Goal: Obtain resource: Download file/media

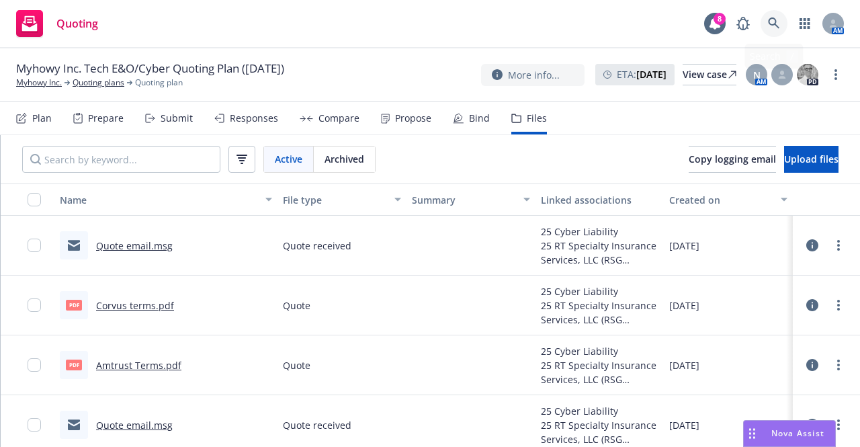
click at [768, 25] on icon at bounding box center [774, 23] width 12 height 12
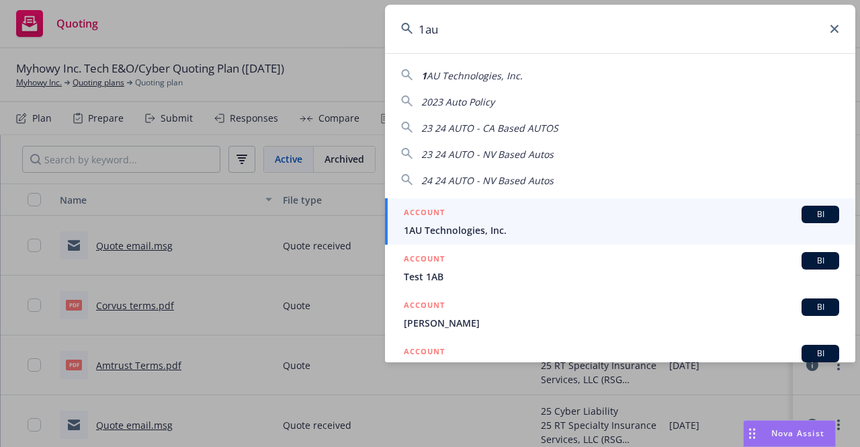
type input "1au"
click at [587, 216] on div "ACCOUNT BI" at bounding box center [621, 214] width 435 height 17
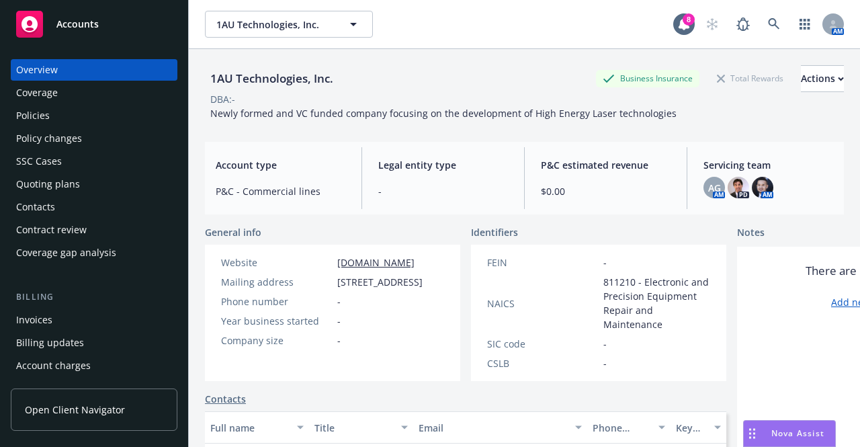
click at [121, 175] on div "Quoting plans" at bounding box center [94, 183] width 156 height 21
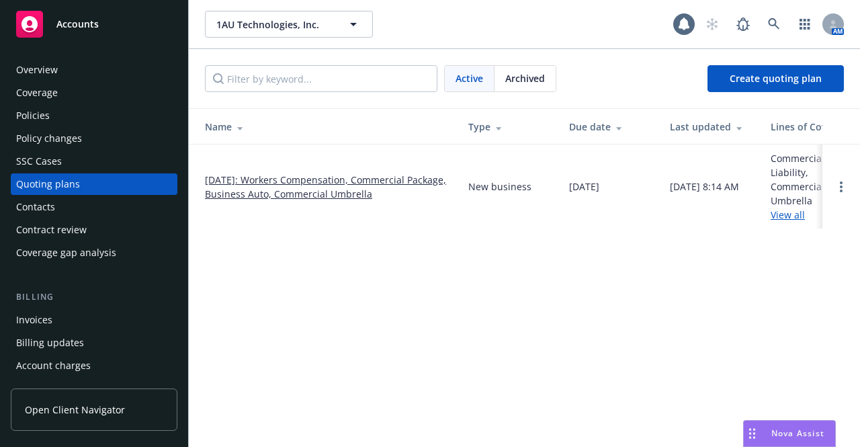
click at [227, 185] on link "[DATE]: Workers Compensation, Commercial Package, Business Auto, Commercial Umb…" at bounding box center [326, 187] width 242 height 28
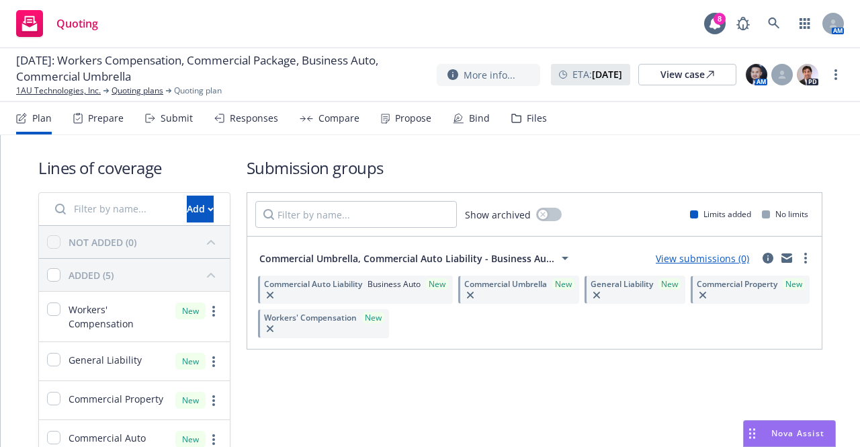
click at [511, 120] on icon at bounding box center [516, 118] width 10 height 9
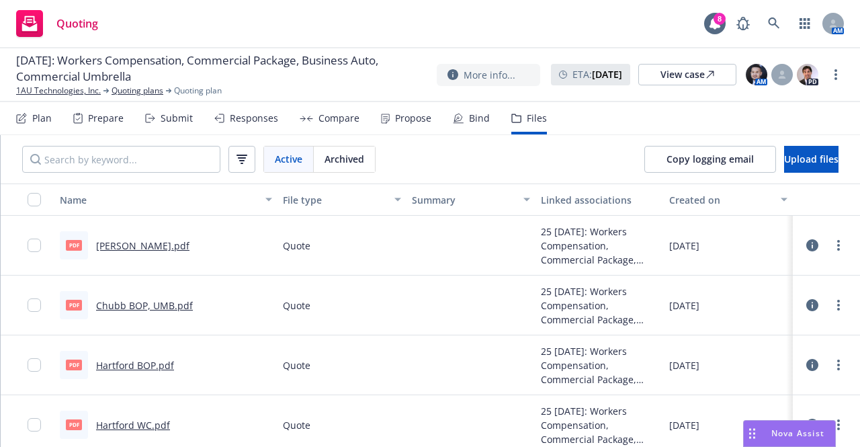
scroll to position [6, 0]
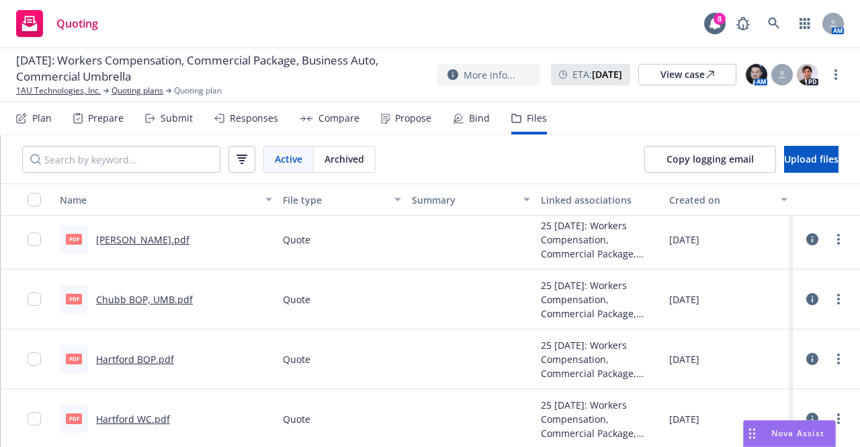
click at [161, 359] on link "Hartford BOP.pdf" at bounding box center [135, 359] width 78 height 13
click at [136, 421] on link "Hartford WC.pdf" at bounding box center [133, 418] width 74 height 13
click at [148, 300] on link "Chubb BOP, UMB.pdf" at bounding box center [144, 299] width 97 height 13
click at [110, 240] on link "[PERSON_NAME].pdf" at bounding box center [142, 239] width 93 height 13
